Goal: Information Seeking & Learning: Find specific page/section

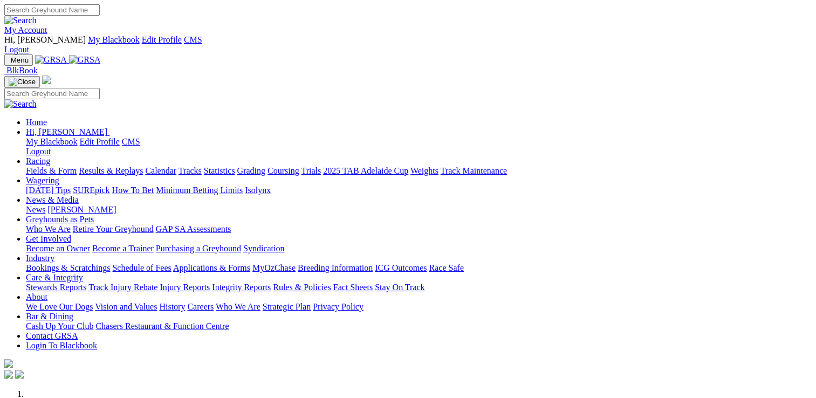
click at [83, 273] on link "Care & Integrity" at bounding box center [54, 277] width 57 height 9
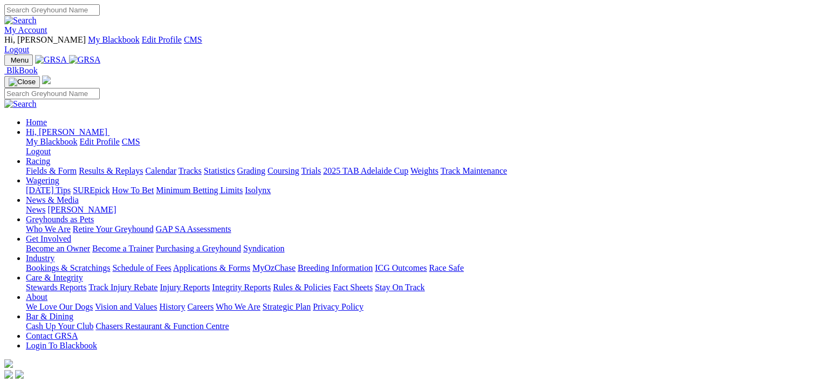
click at [50, 156] on link "Racing" at bounding box center [38, 160] width 24 height 9
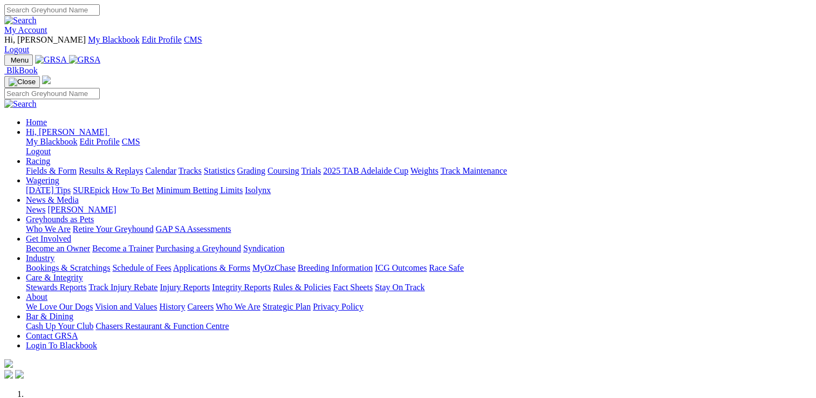
click at [50, 156] on link "Racing" at bounding box center [38, 160] width 24 height 9
click at [86, 283] on link "Stewards Reports" at bounding box center [56, 287] width 60 height 9
